Goal: Complete application form: Complete application form

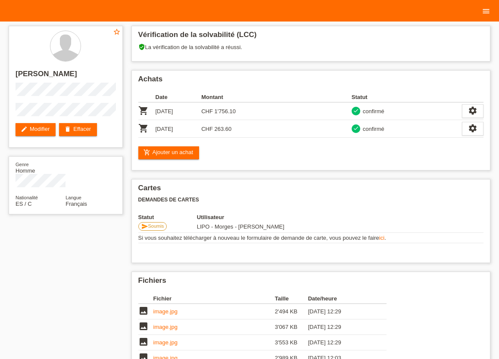
click at [484, 14] on icon "menu" at bounding box center [486, 11] width 9 height 9
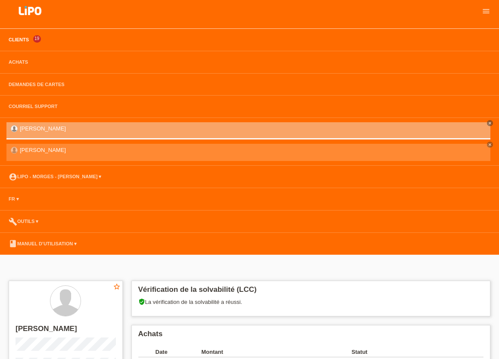
click at [21, 42] on link "Clients" at bounding box center [18, 39] width 29 height 5
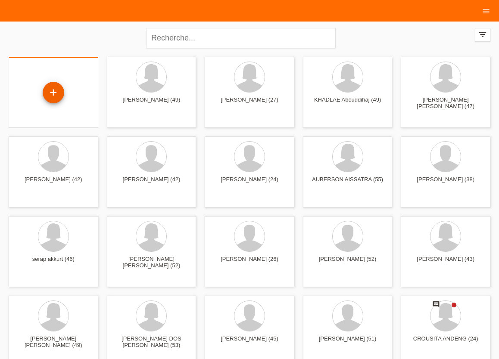
click at [54, 95] on div "+" at bounding box center [53, 92] width 21 height 15
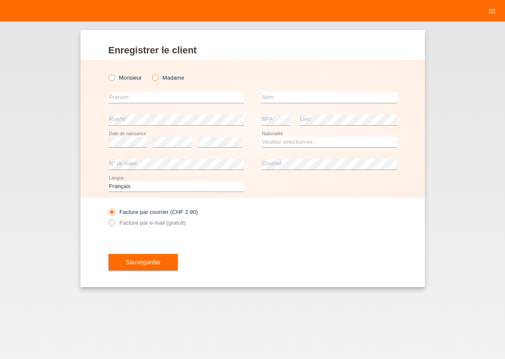
click at [151, 73] on icon at bounding box center [151, 73] width 0 height 0
click at [158, 78] on input "Madame" at bounding box center [155, 78] width 6 height 6
radio input "true"
click at [148, 97] on input "text" at bounding box center [177, 97] width 136 height 11
type input "QUACECI VERSACE"
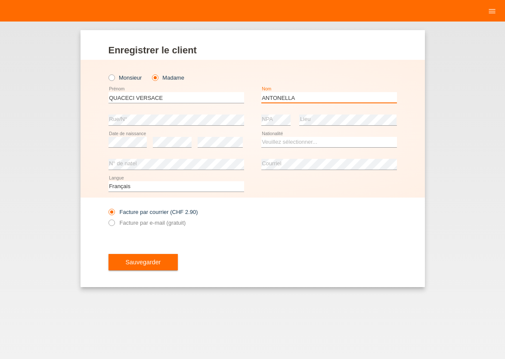
type input "ANTONELLA"
click at [262, 137] on select "Veuillez sélectionner... Suisse Allemagne Autriche Liechtenstein ------------ A…" at bounding box center [330, 142] width 136 height 10
select select "IT"
click at [0, 0] on option "Italie" at bounding box center [0, 0] width 0 height 0
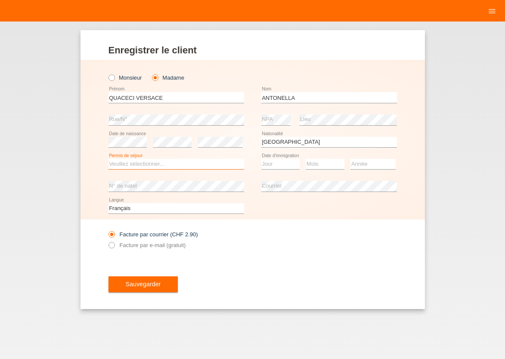
click at [109, 159] on select "Veuillez sélectionner... C B B - Statut de réfugié Autre" at bounding box center [177, 164] width 136 height 10
select select "C"
click at [0, 0] on option "C" at bounding box center [0, 0] width 0 height 0
click at [262, 159] on select "Jour 01 02 03 04 05 06 07 08 09 10 11" at bounding box center [281, 164] width 39 height 10
select select "02"
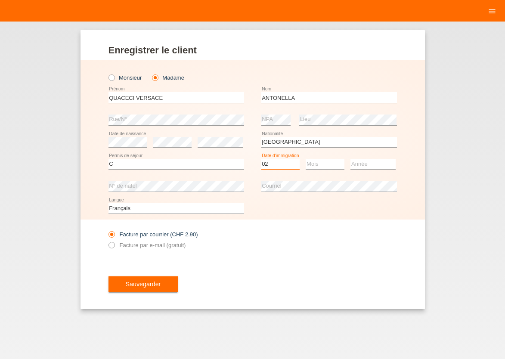
click at [0, 0] on option "02" at bounding box center [0, 0] width 0 height 0
select select "09"
select select "1972"
click at [107, 240] on icon at bounding box center [107, 240] width 0 height 0
click at [113, 246] on input "Facture par e-mail (gratuit)" at bounding box center [112, 247] width 6 height 11
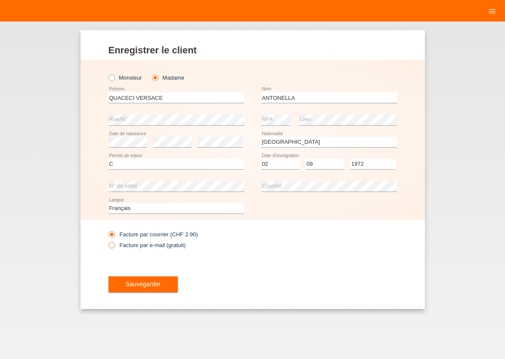
radio input "true"
click at [140, 283] on span "Sauvegarder" at bounding box center [143, 284] width 35 height 7
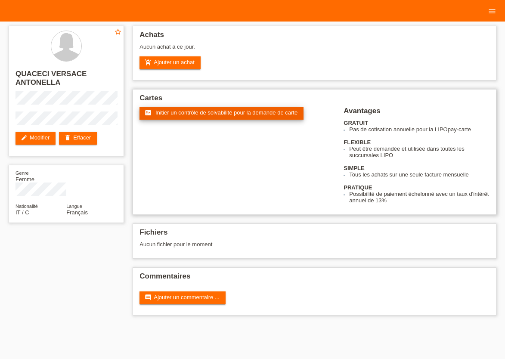
click at [219, 115] on span "Initier un contrôle de solvabilité pour la demande de carte" at bounding box center [227, 112] width 142 height 6
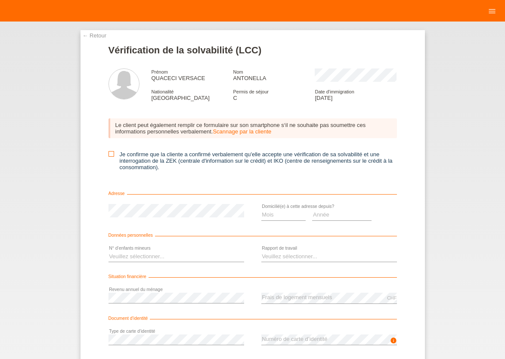
click at [109, 155] on icon at bounding box center [112, 154] width 6 height 6
click at [109, 155] on input "Je confirme que la cliente a confirmé verbalement qu'elle accepte une vérificat…" at bounding box center [112, 154] width 6 height 6
checkbox input "true"
click at [262, 210] on select "Mois 01 02 03 04 05 06 07 08 09 10" at bounding box center [284, 215] width 45 height 10
select select "05"
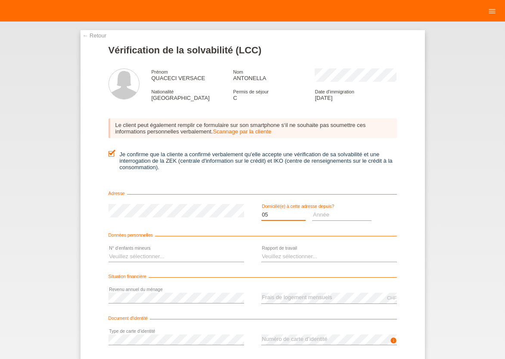
click at [0, 0] on option "05" at bounding box center [0, 0] width 0 height 0
click at [312, 210] on select "Année 2025 2024 2023 2022 2021 2020 2019 2018 2017 2016 2015 2014 2013 2012 201…" at bounding box center [341, 215] width 59 height 10
select select "1995"
click at [0, 0] on option "1995" at bounding box center [0, 0] width 0 height 0
click at [109, 252] on select "Veuillez sélectionner... 0 1 2 3 4 5 6 7 8 9" at bounding box center [177, 257] width 136 height 10
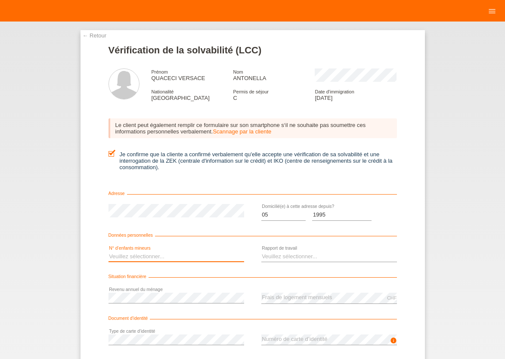
select select "0"
click at [0, 0] on option "0" at bounding box center [0, 0] width 0 height 0
click at [262, 252] on select "Veuillez sélectionner... A durée indéterminée A durée déterminée Apprenti/étudi…" at bounding box center [330, 257] width 136 height 10
select select "UNLIMITED"
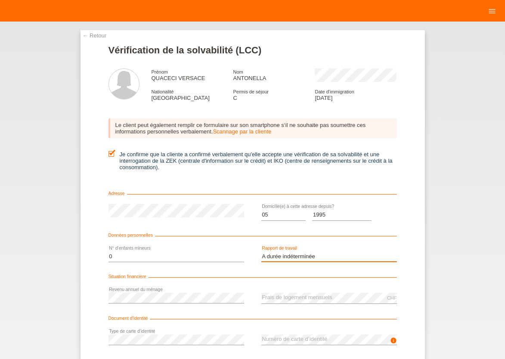
click at [0, 0] on option "A durée indéterminée" at bounding box center [0, 0] width 0 height 0
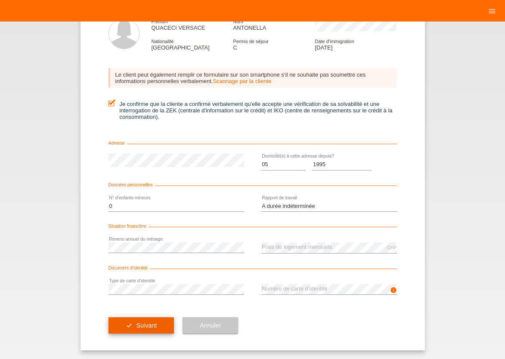
click at [132, 324] on button "check Suivant" at bounding box center [142, 326] width 66 height 16
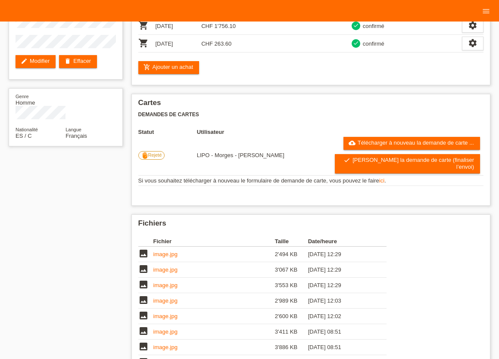
scroll to position [95, 0]
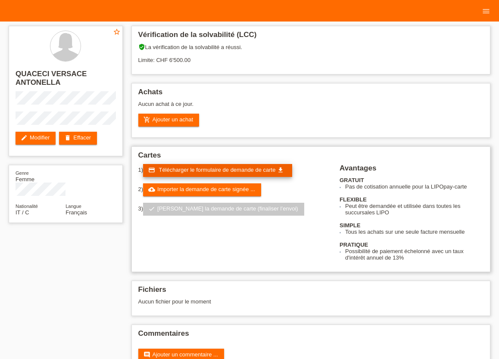
click at [206, 173] on span "Télécharger le formulaire de demande de carte" at bounding box center [217, 170] width 117 height 6
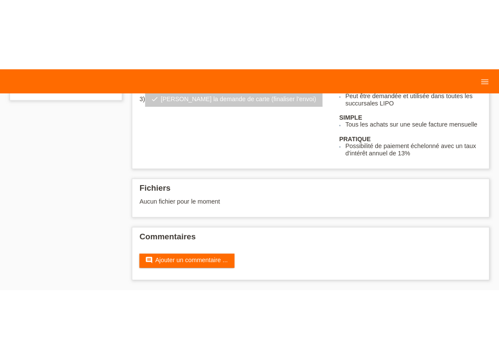
scroll to position [25, 0]
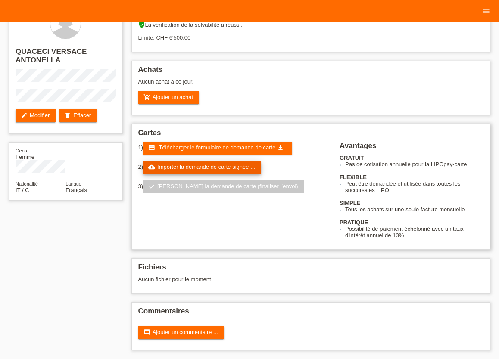
click at [202, 168] on link "cloud_upload Importer la demande de carte signée ..." at bounding box center [202, 167] width 118 height 13
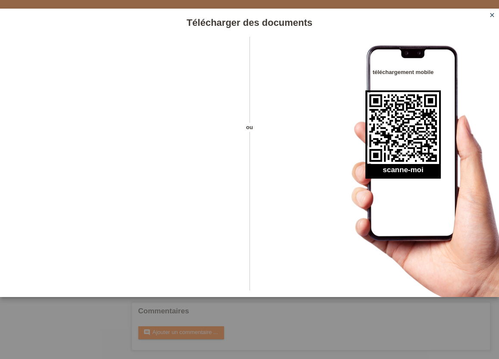
click at [493, 12] on icon "close" at bounding box center [492, 15] width 7 height 7
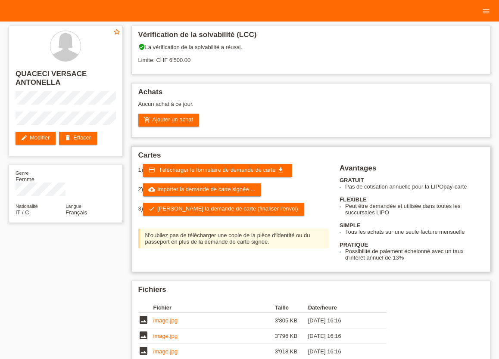
scroll to position [25, 0]
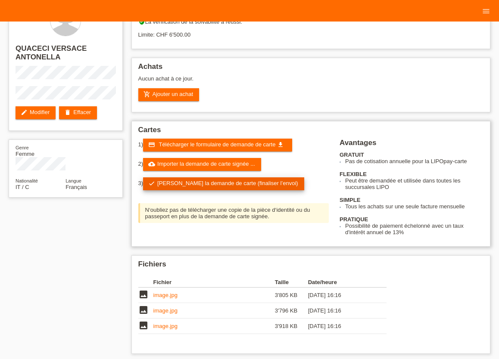
click at [185, 185] on link "check Soumettre la demande de carte (finaliser l’envoi)" at bounding box center [223, 184] width 161 height 13
